Goal: Transaction & Acquisition: Obtain resource

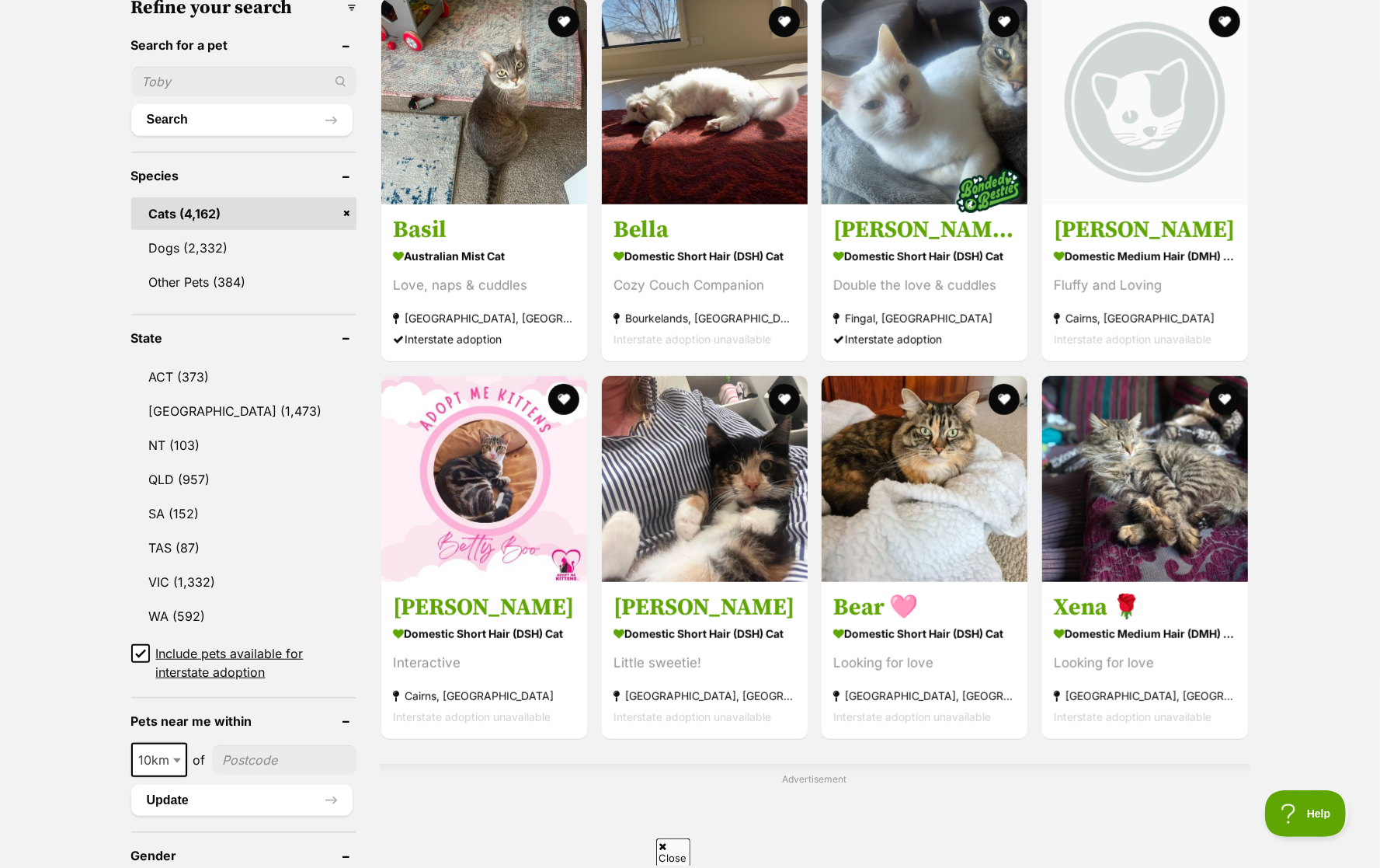
scroll to position [549, 0]
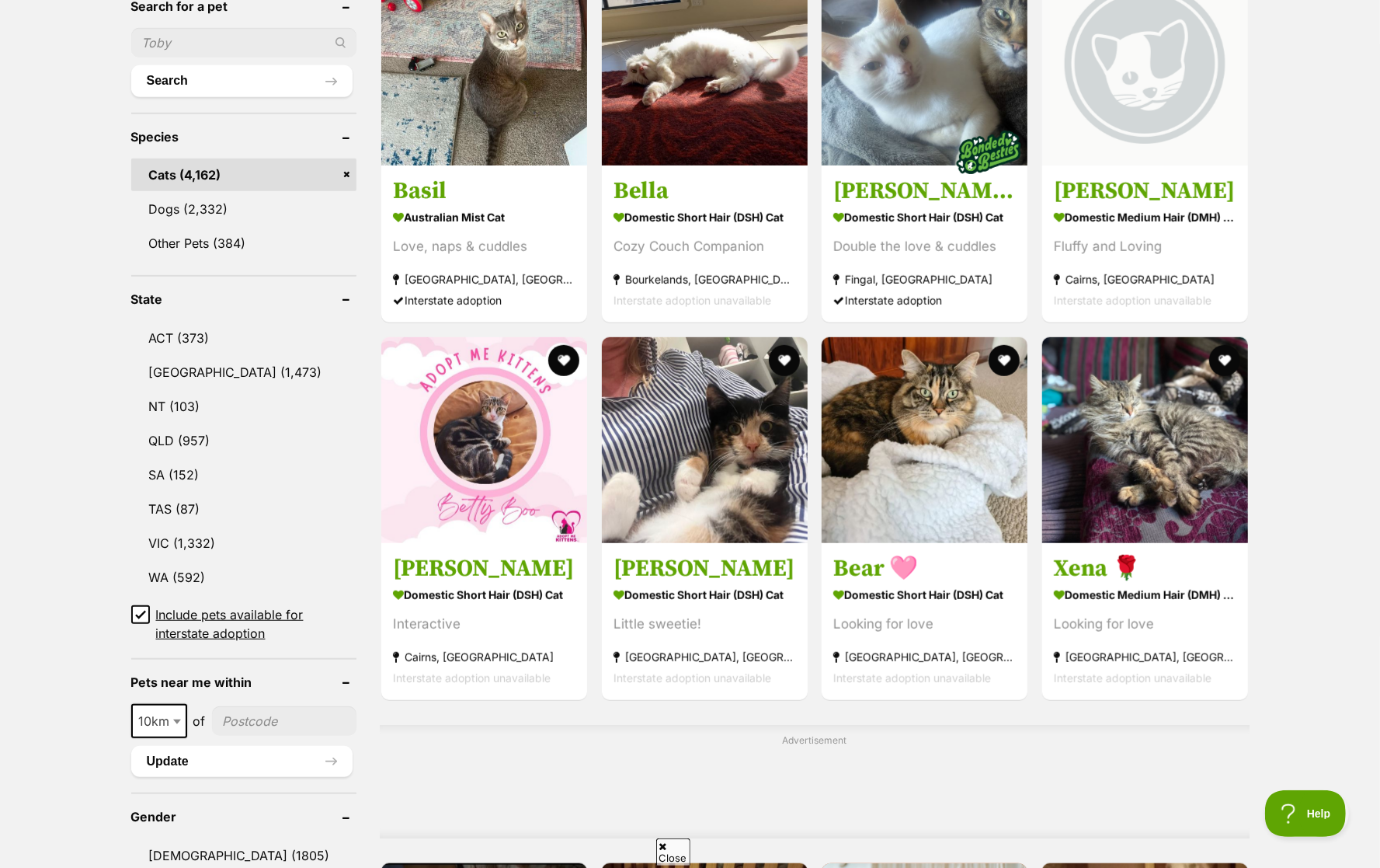
click at [177, 689] on ul "10km 25km 50km 100km 250km 10km of Update" at bounding box center [244, 733] width 226 height 88
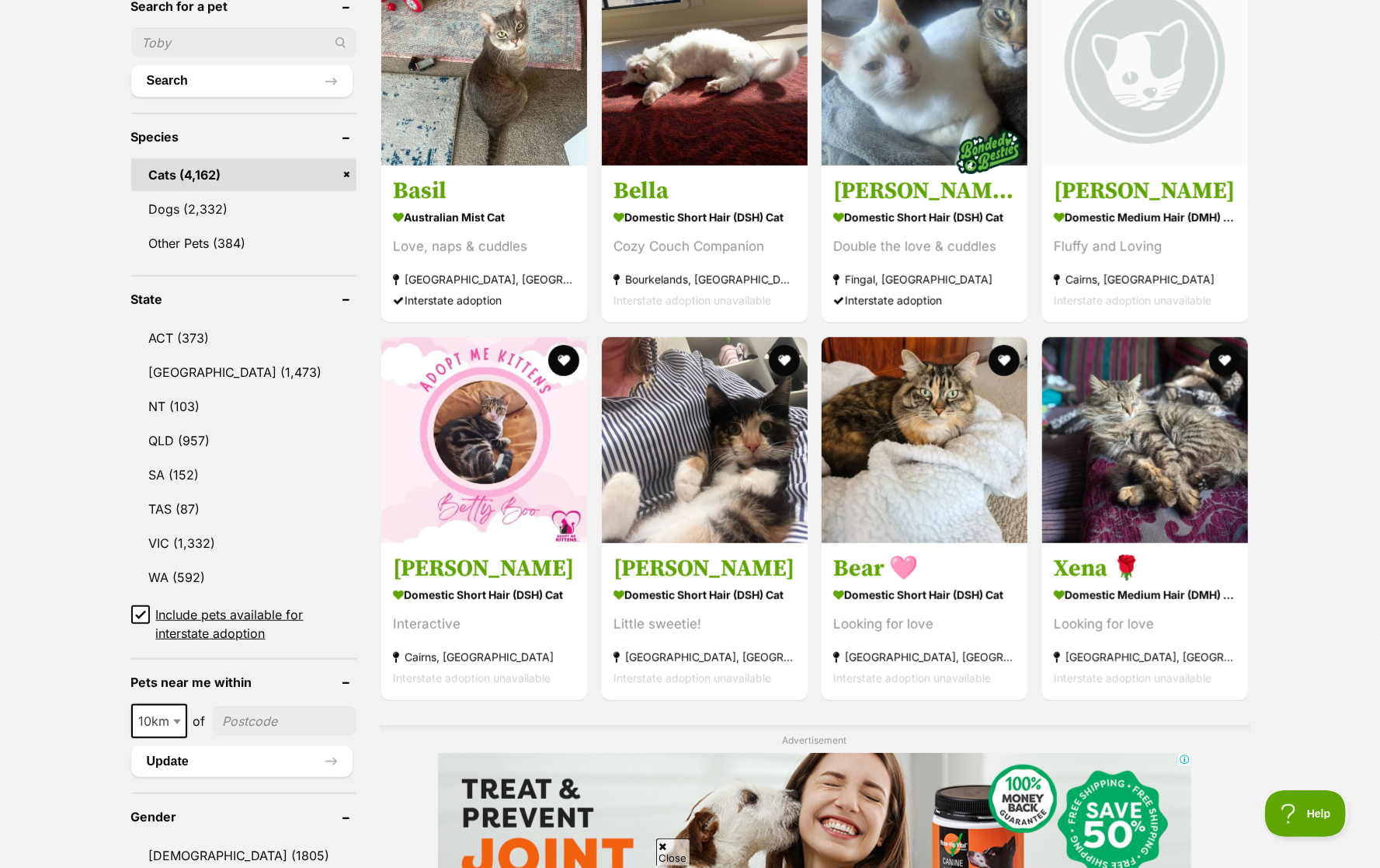
scroll to position [0, 0]
click at [177, 704] on span at bounding box center [178, 721] width 15 height 34
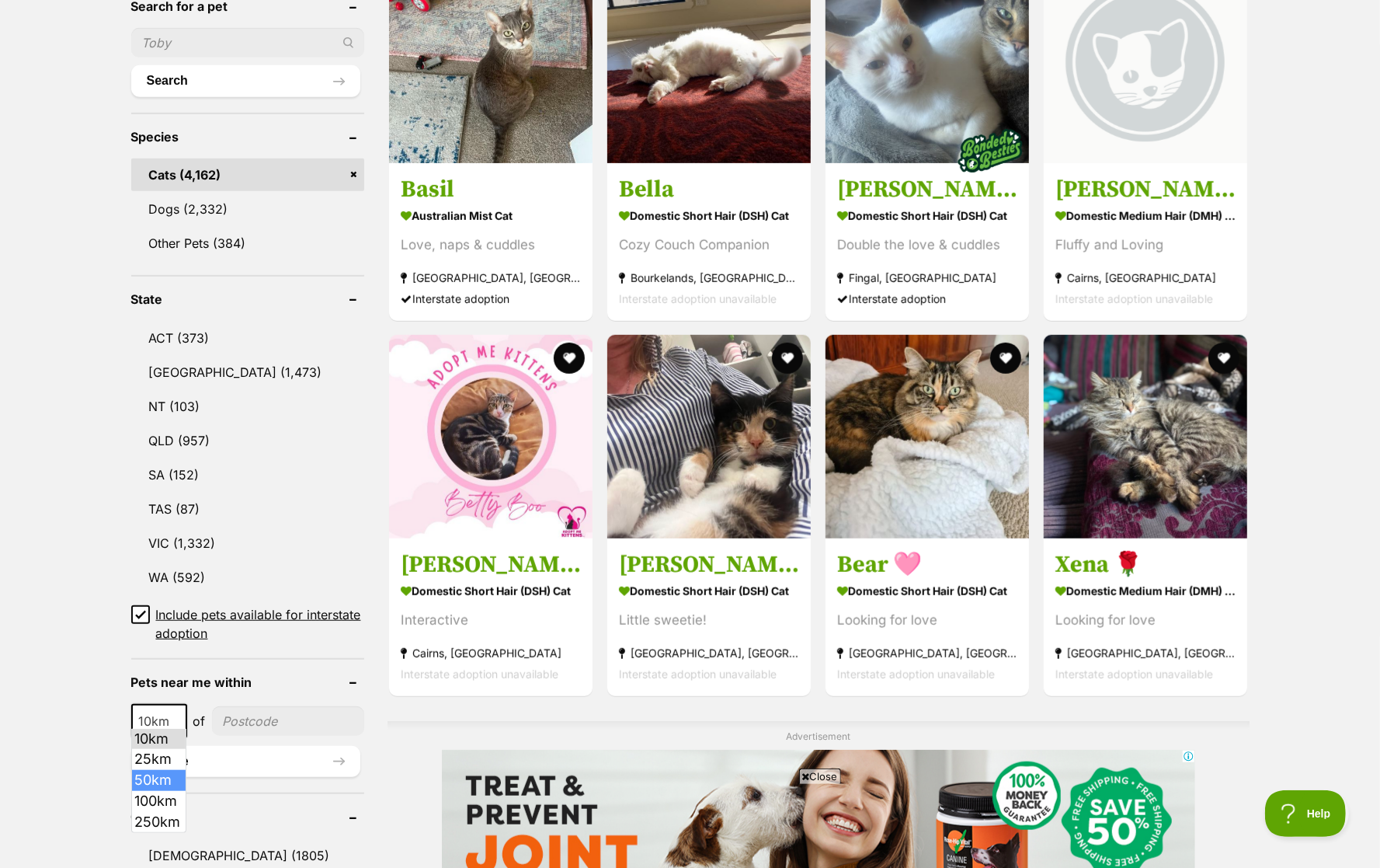
select select "50"
click at [255, 711] on input"] "postcode" at bounding box center [289, 721] width 150 height 29
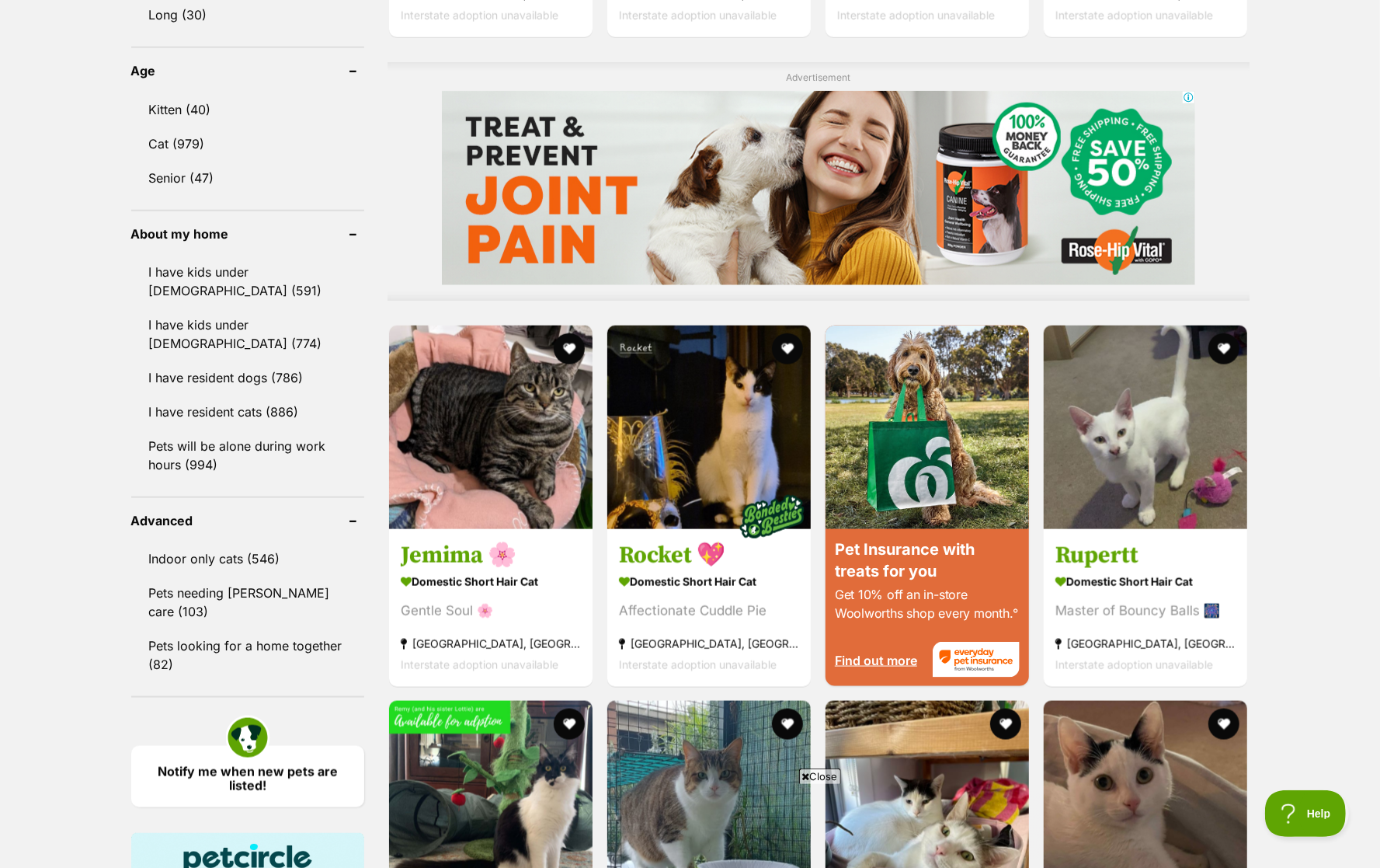
scroll to position [1217, 0]
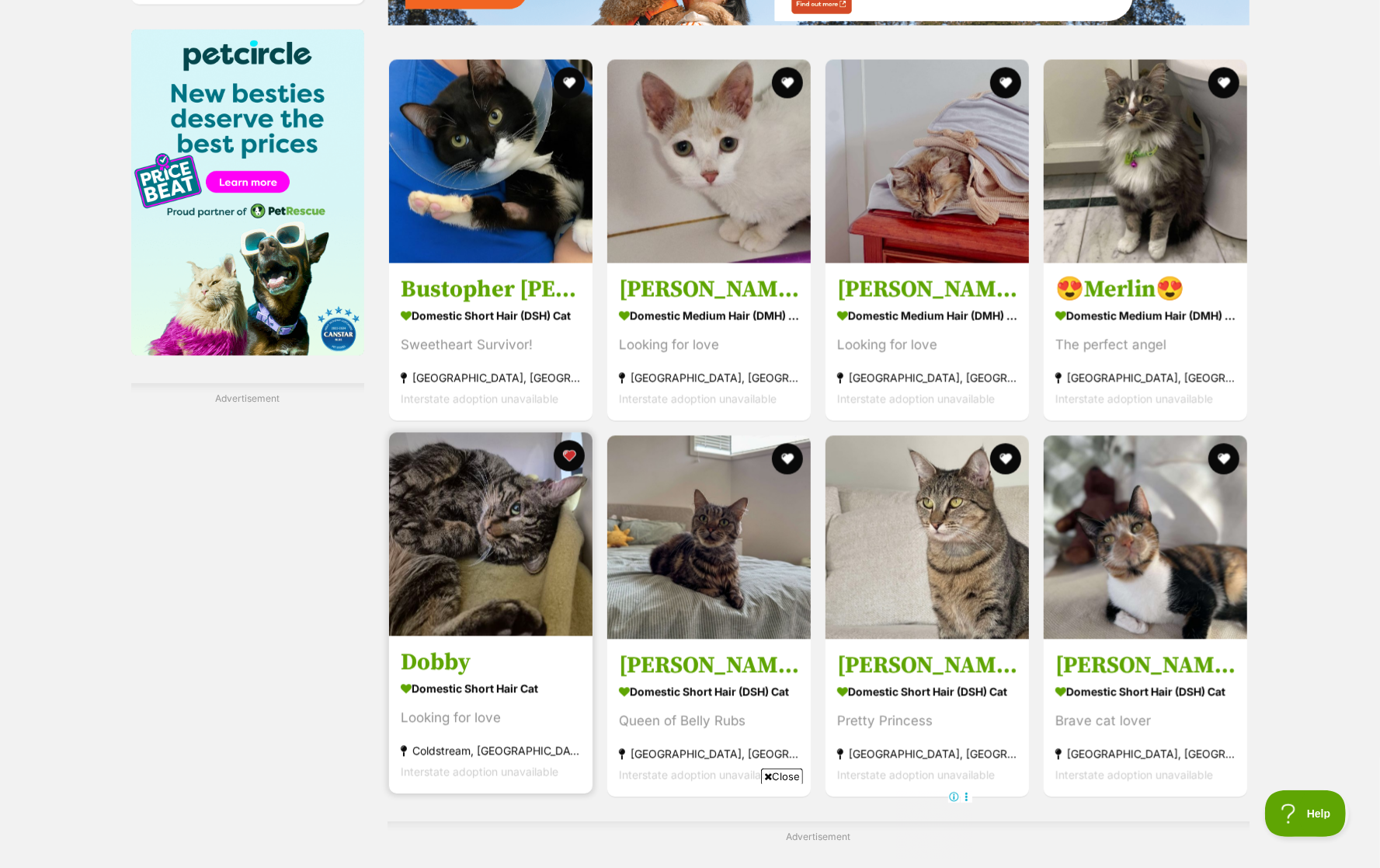
scroll to position [2052, 0]
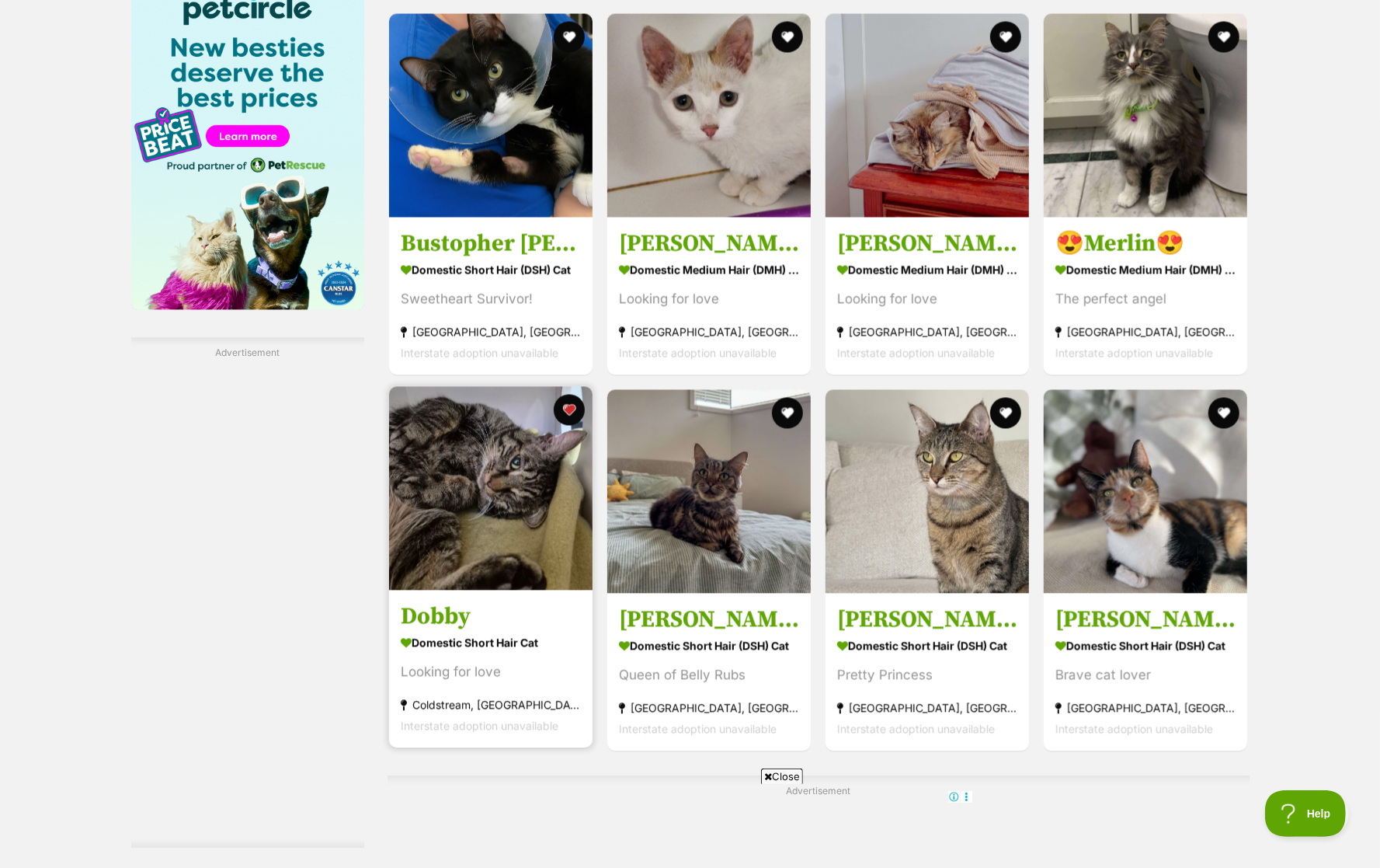
click at [445, 451] on img at bounding box center [491, 489] width 204 height 204
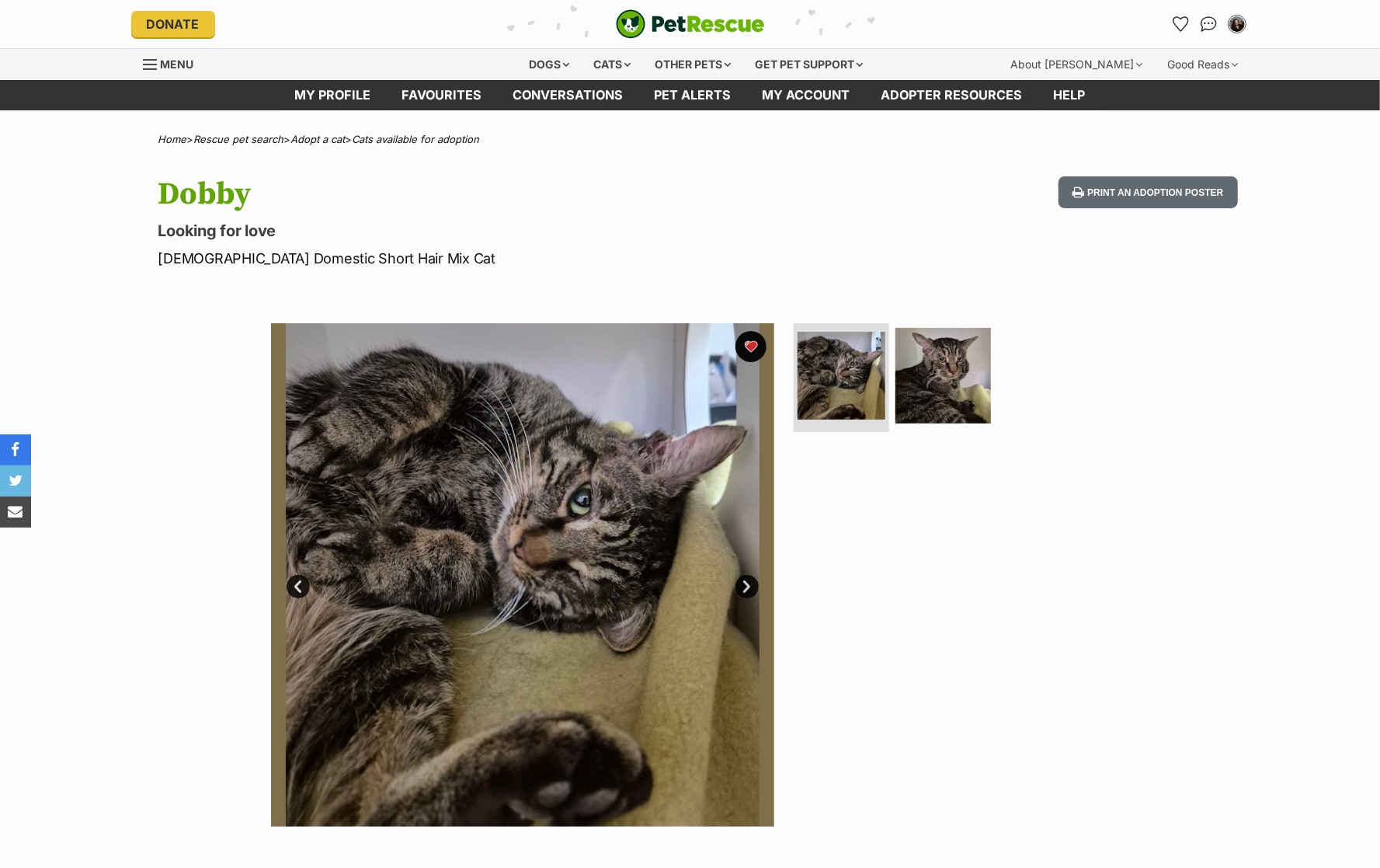
click at [940, 346] on img at bounding box center [943, 375] width 95 height 95
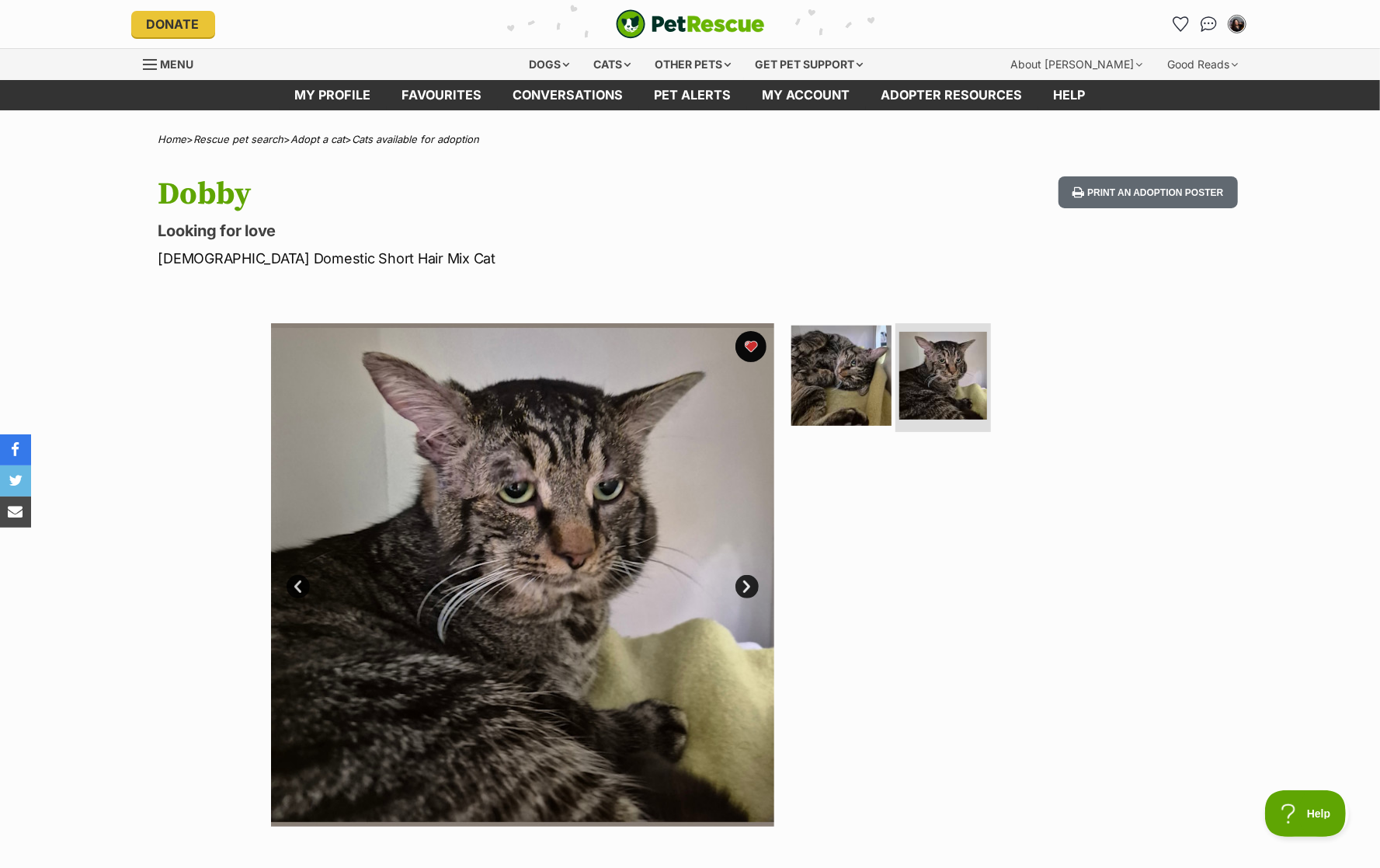
click at [855, 392] on img at bounding box center [841, 375] width 100 height 100
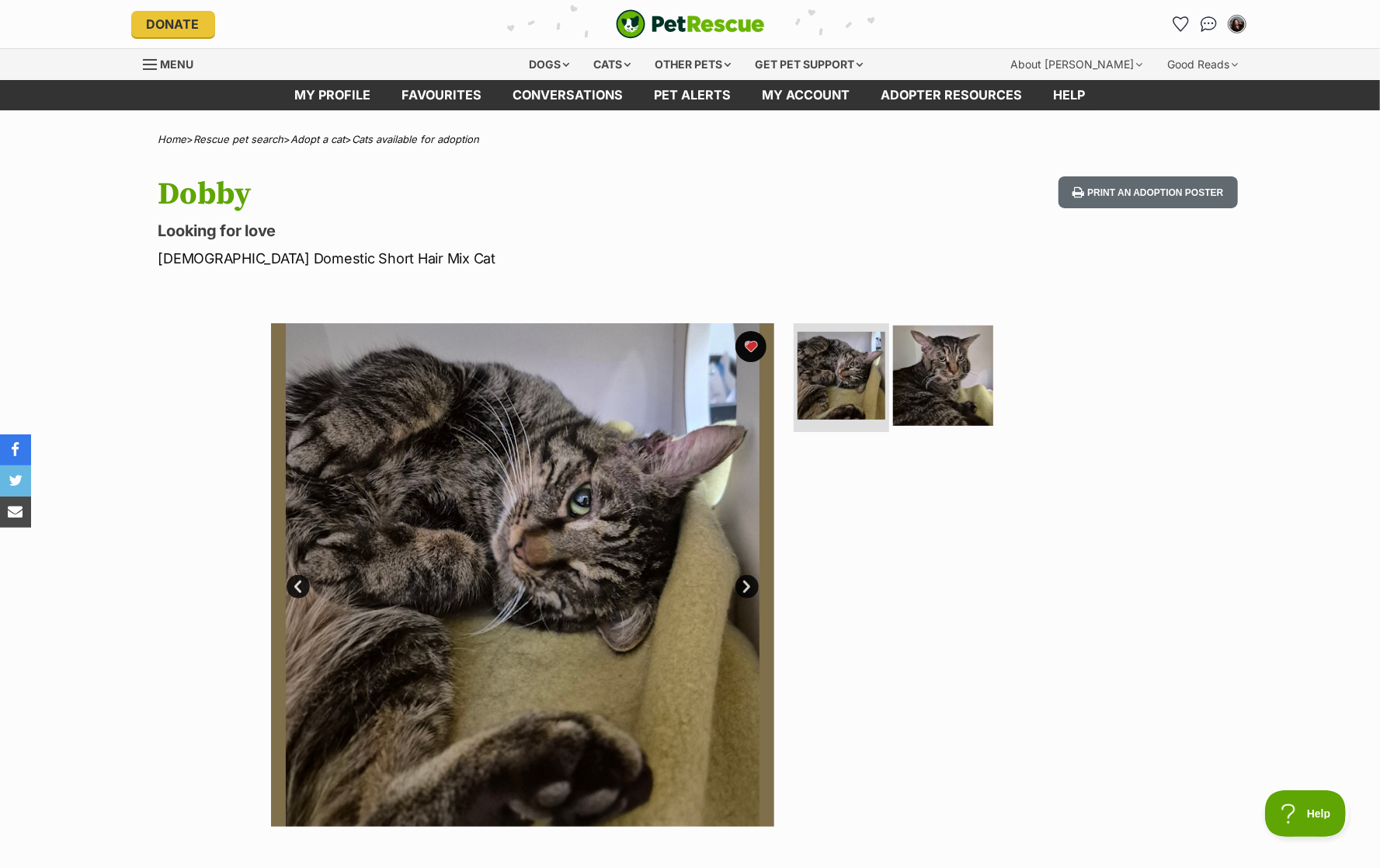
click at [968, 392] on img at bounding box center [943, 375] width 100 height 100
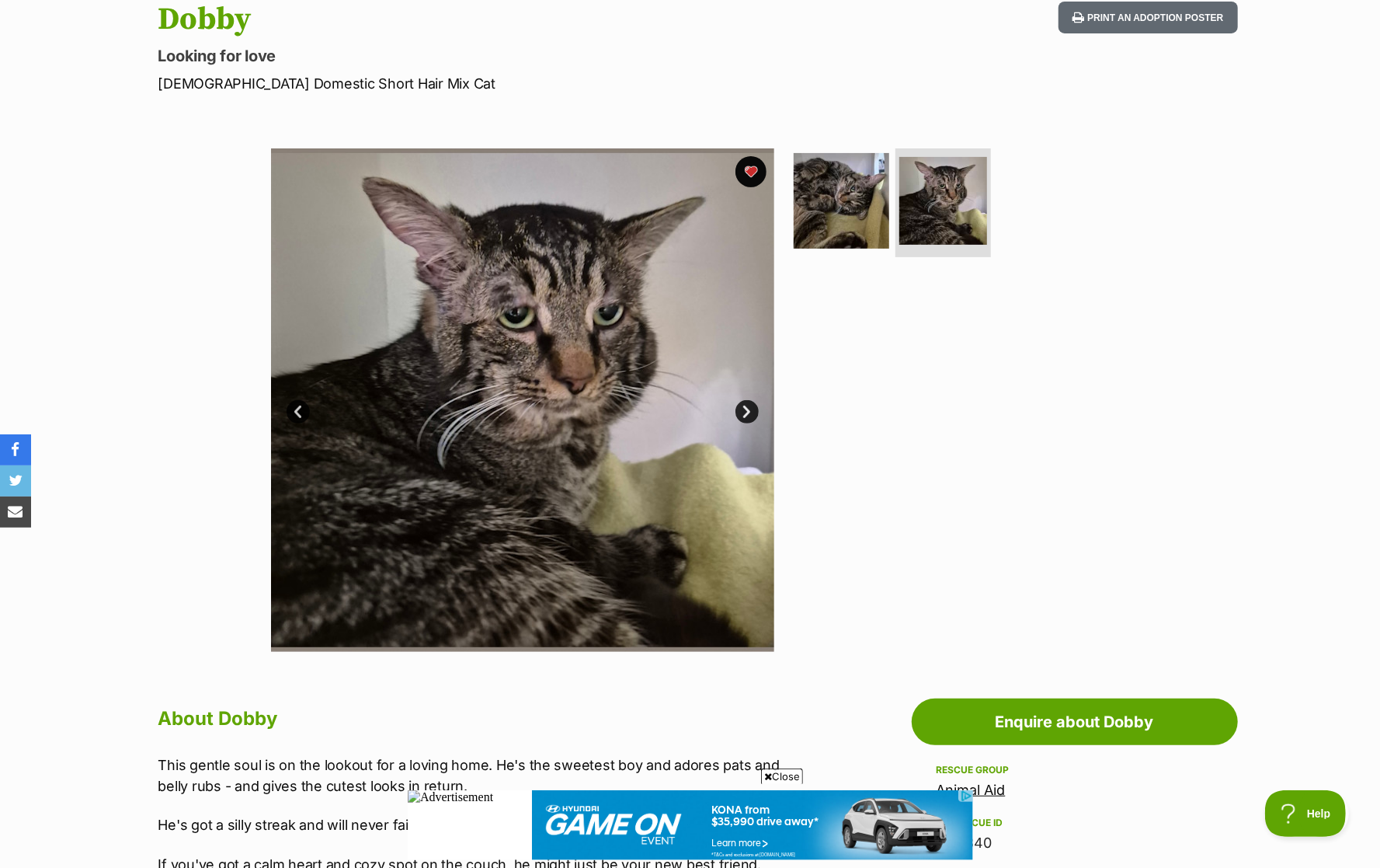
scroll to position [182, 0]
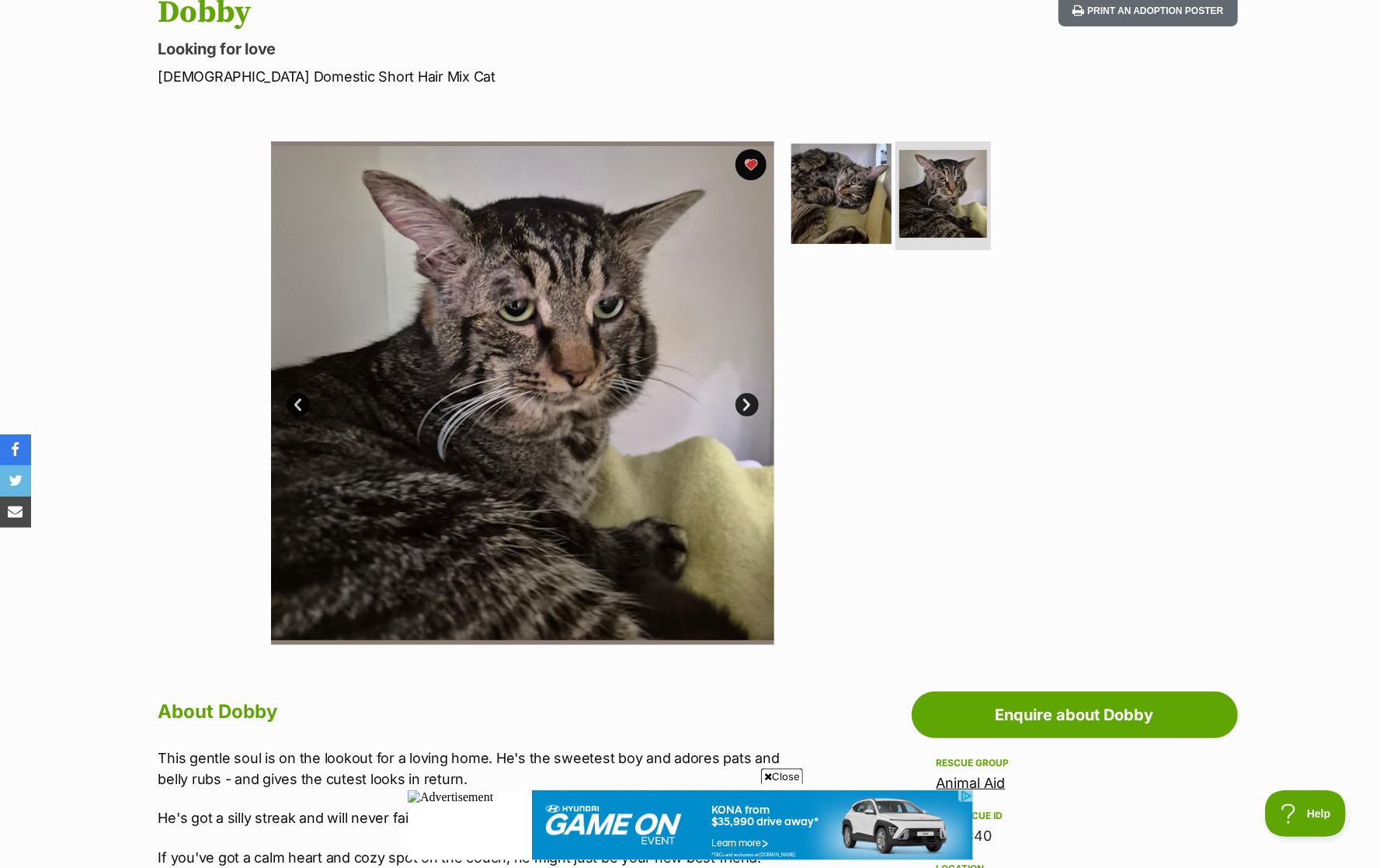
click at [857, 226] on img at bounding box center [841, 194] width 100 height 100
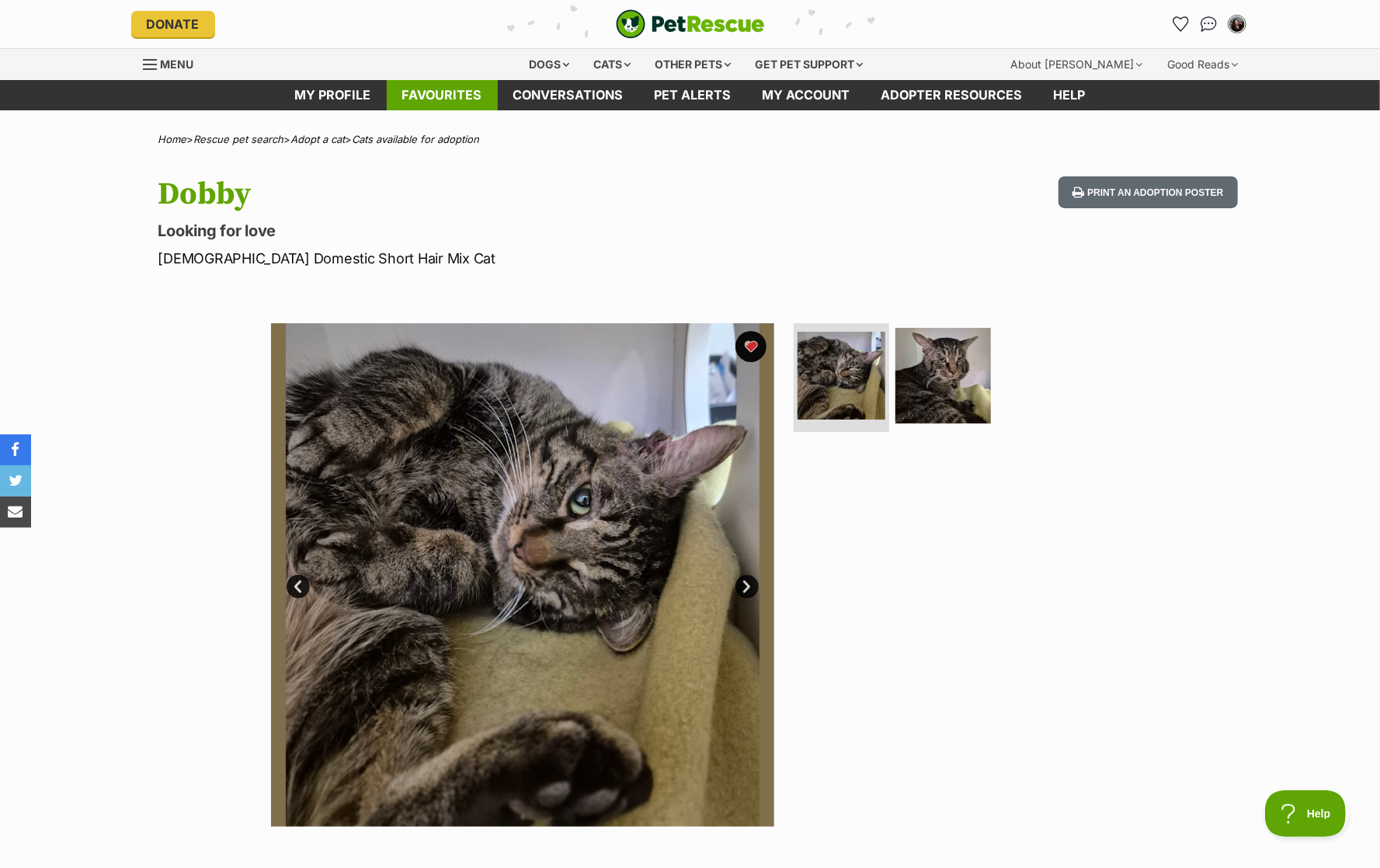
scroll to position [-2, 0]
click at [480, 88] on link "Favourites" at bounding box center [442, 94] width 111 height 30
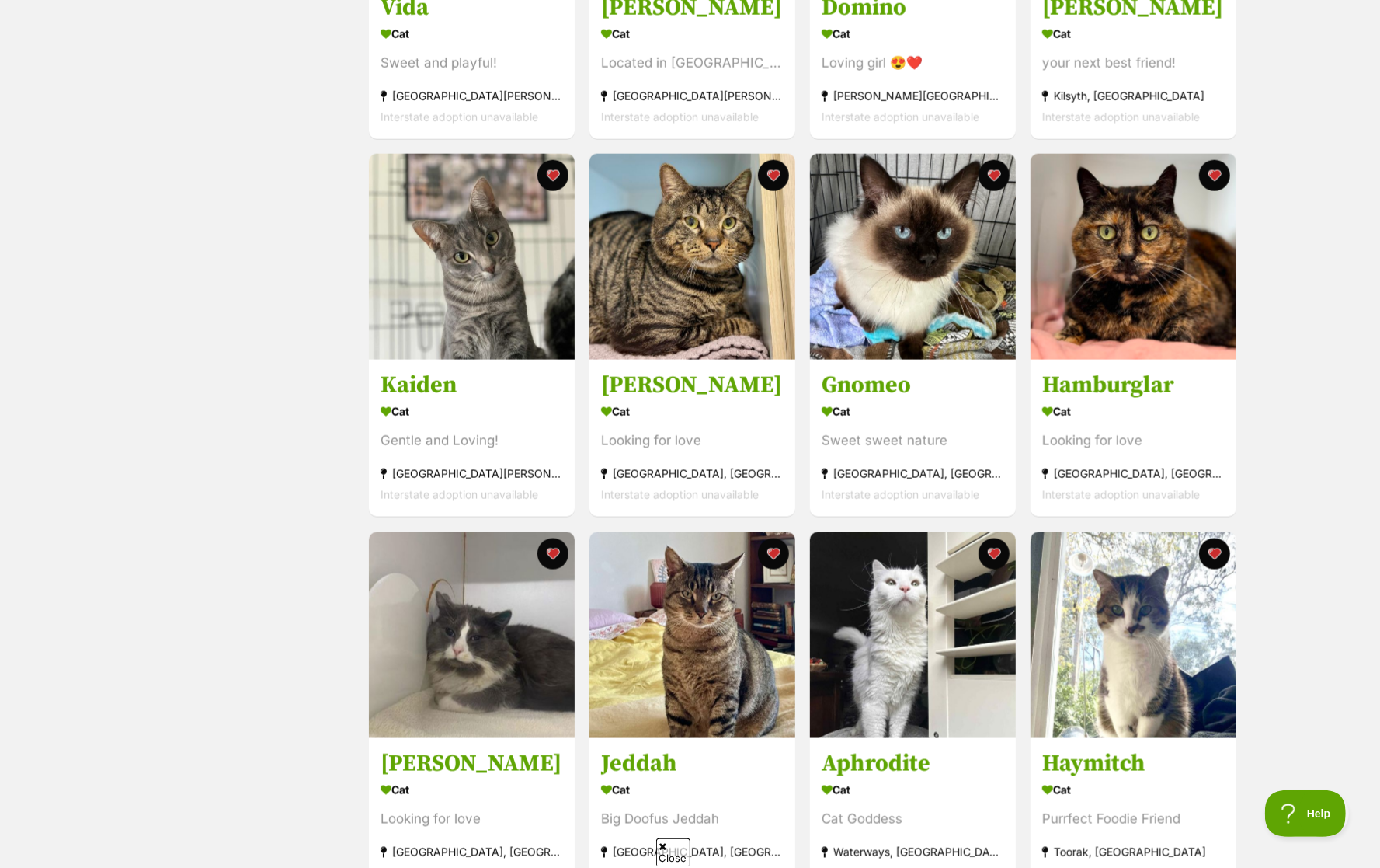
scroll to position [1290, 0]
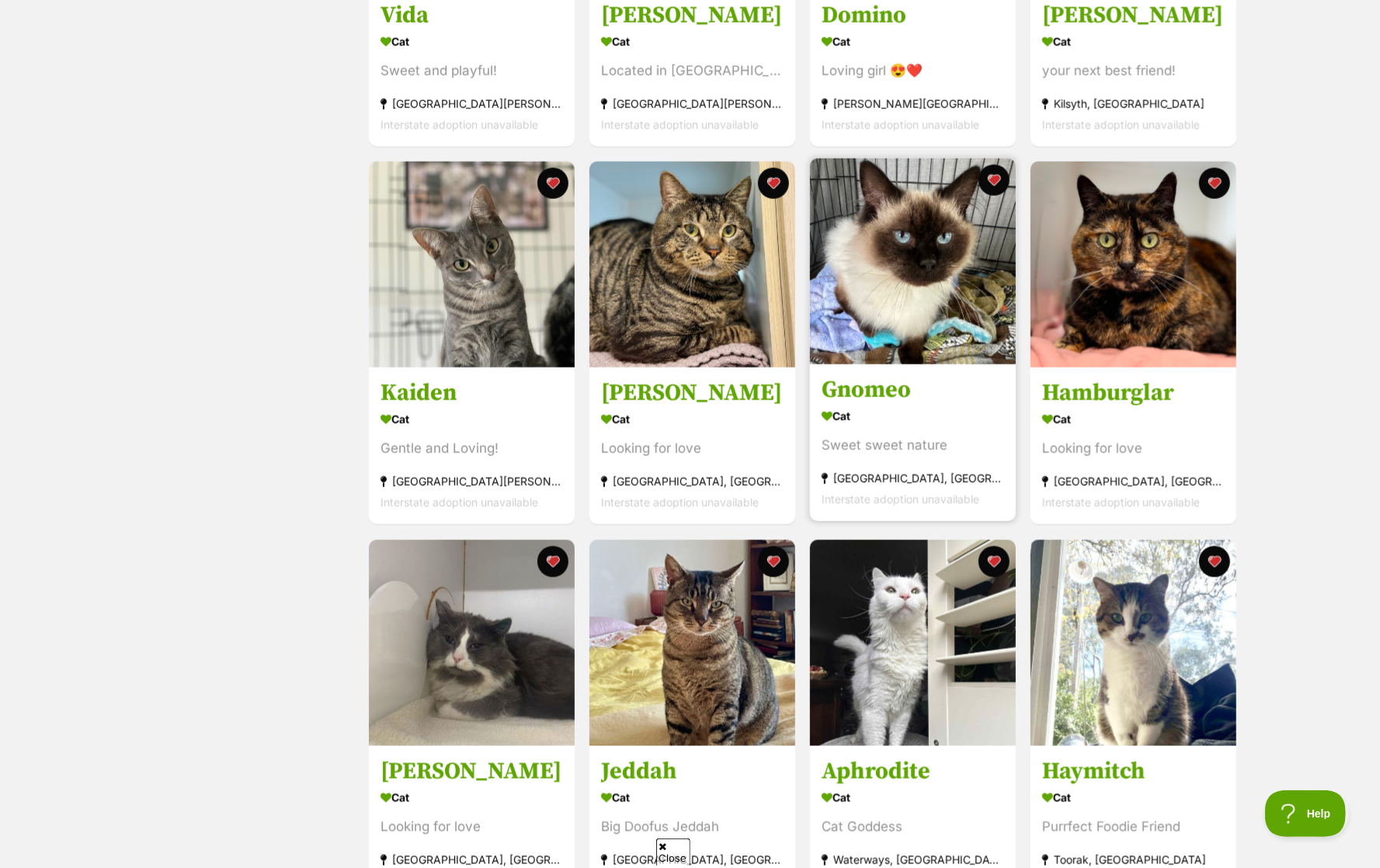
click at [941, 396] on h3 "Gnomeo" at bounding box center [913, 391] width 182 height 29
